Goal: Navigation & Orientation: Find specific page/section

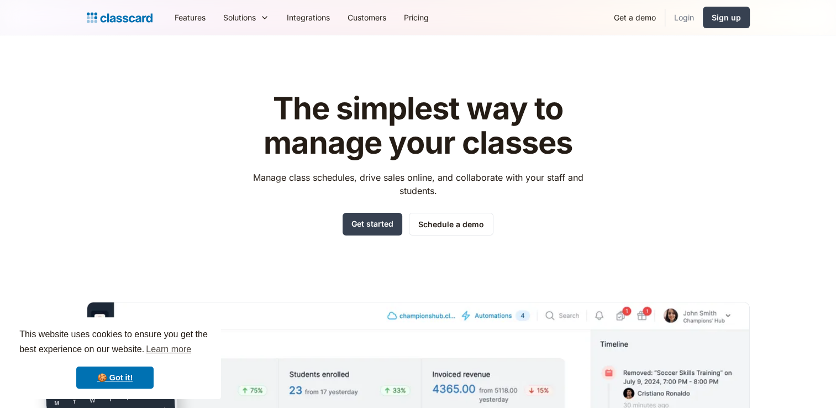
click at [696, 17] on link "Login" at bounding box center [684, 17] width 38 height 25
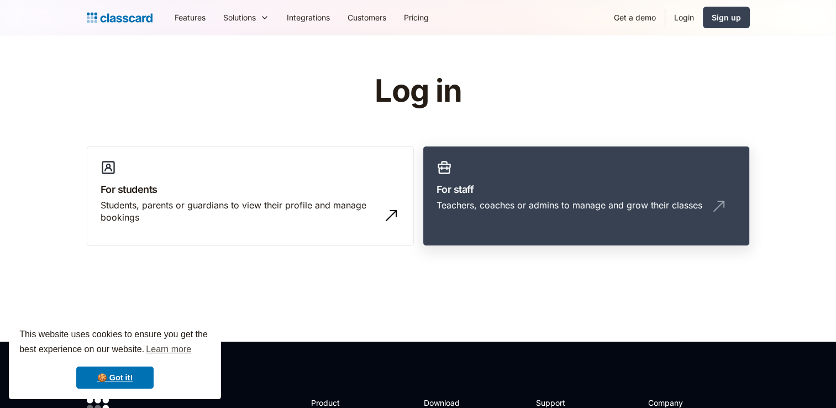
click at [494, 190] on h3 "For staff" at bounding box center [587, 189] width 300 height 15
